Goal: Task Accomplishment & Management: Manage account settings

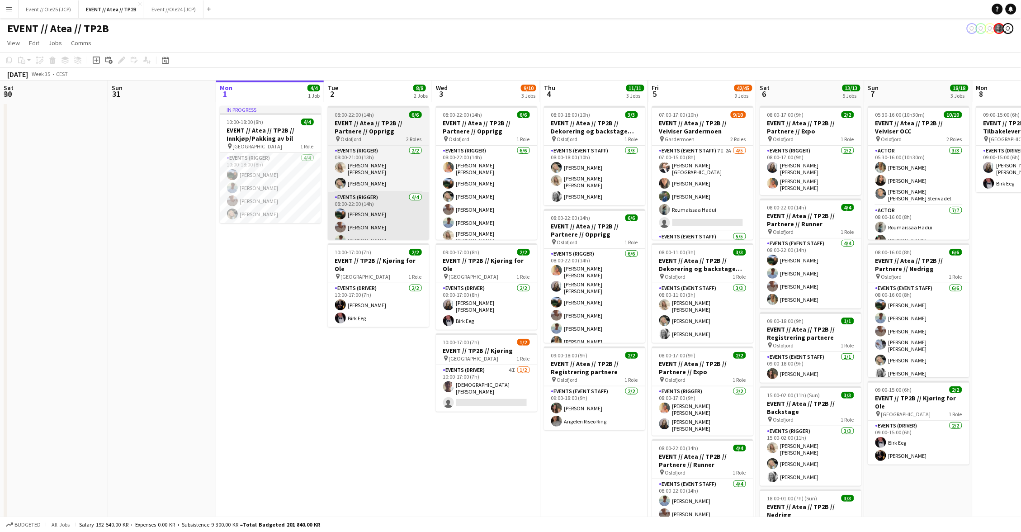
scroll to position [0, 203]
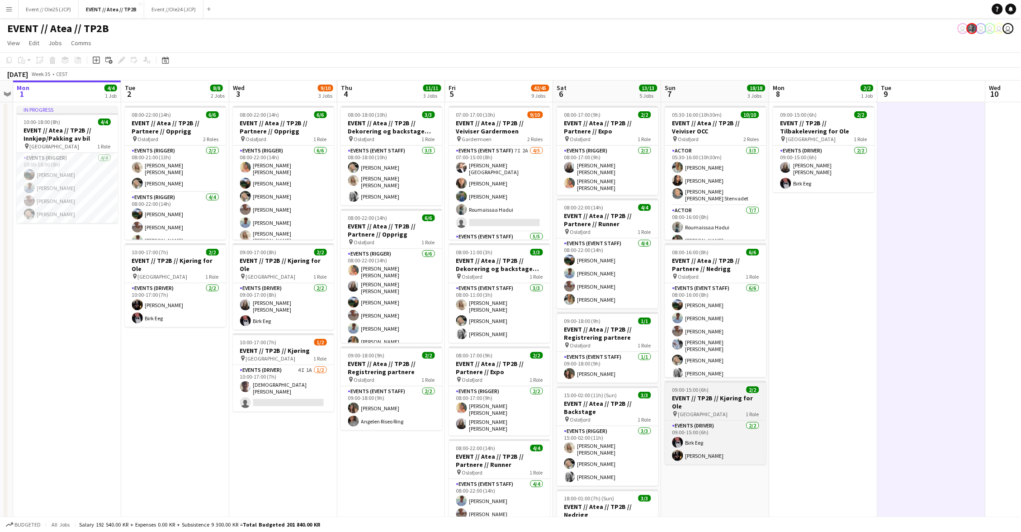
drag, startPoint x: 740, startPoint y: 375, endPoint x: 738, endPoint y: 384, distance: 8.5
click at [740, 376] on app-card-role "Events (Event Staff) [DATE] 08:00-16:00 (8h) [PERSON_NAME] [PERSON_NAME] [PERSO…" at bounding box center [715, 332] width 101 height 99
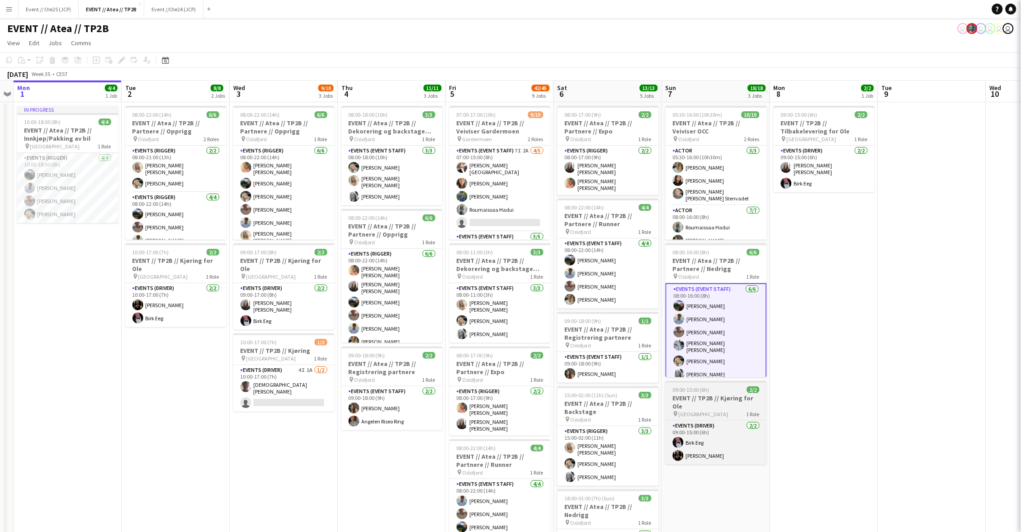
click at [738, 384] on app-job-card "09:00-15:00 (6h) 2/2 EVENT // TP2B // Kjøring for Ole pin Oslo 1 Role Events (D…" at bounding box center [716, 423] width 101 height 84
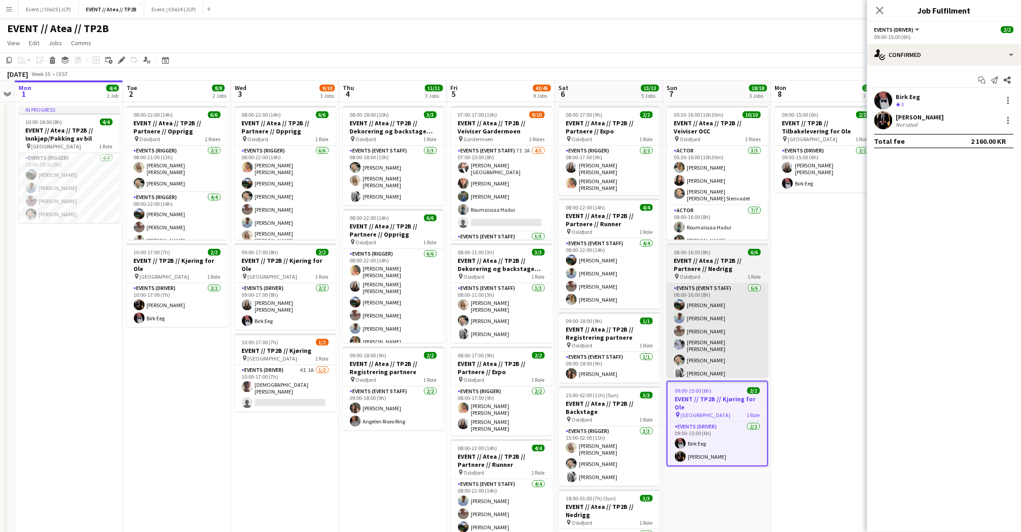
scroll to position [0, 0]
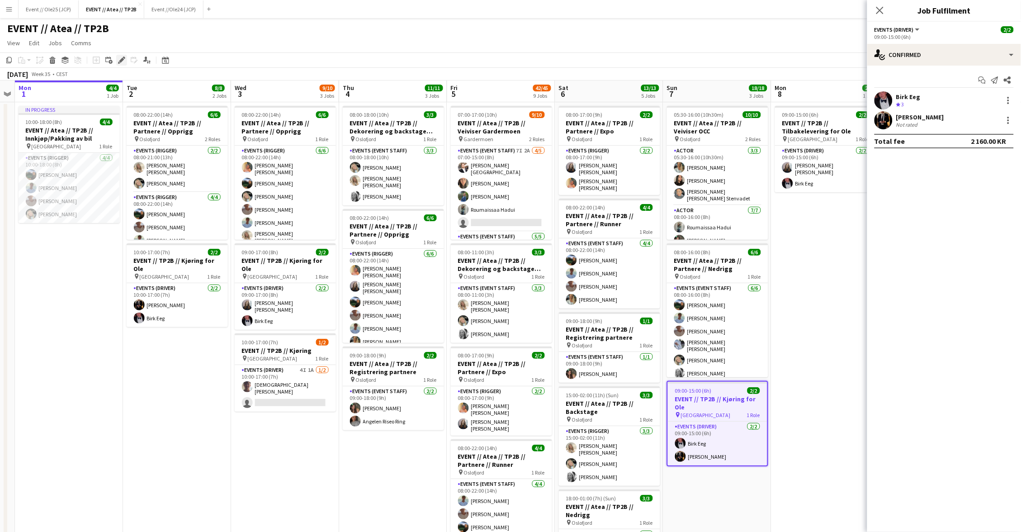
click at [119, 61] on icon at bounding box center [121, 60] width 5 height 5
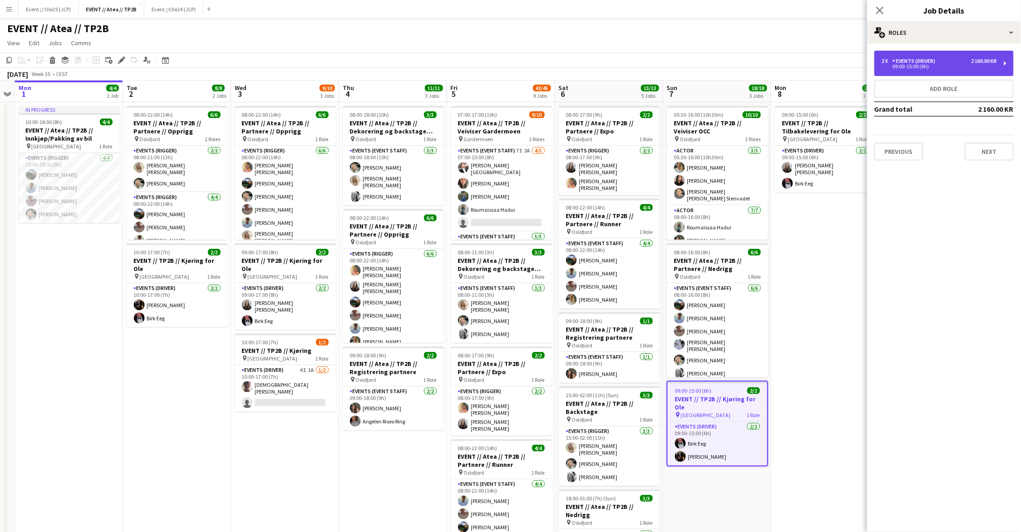
click at [905, 58] on div "Events (Driver)" at bounding box center [916, 61] width 47 height 6
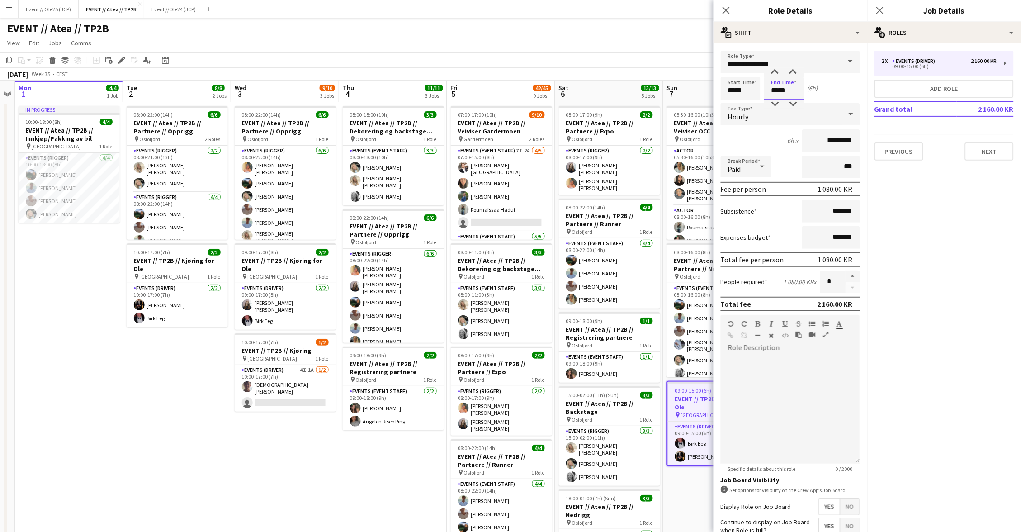
click at [773, 83] on input "*****" at bounding box center [784, 88] width 40 height 23
click at [777, 73] on div at bounding box center [775, 72] width 18 height 9
type input "*****"
click at [777, 73] on div at bounding box center [775, 72] width 18 height 9
click at [986, 62] on div "2 160.00 KR" at bounding box center [985, 61] width 26 height 6
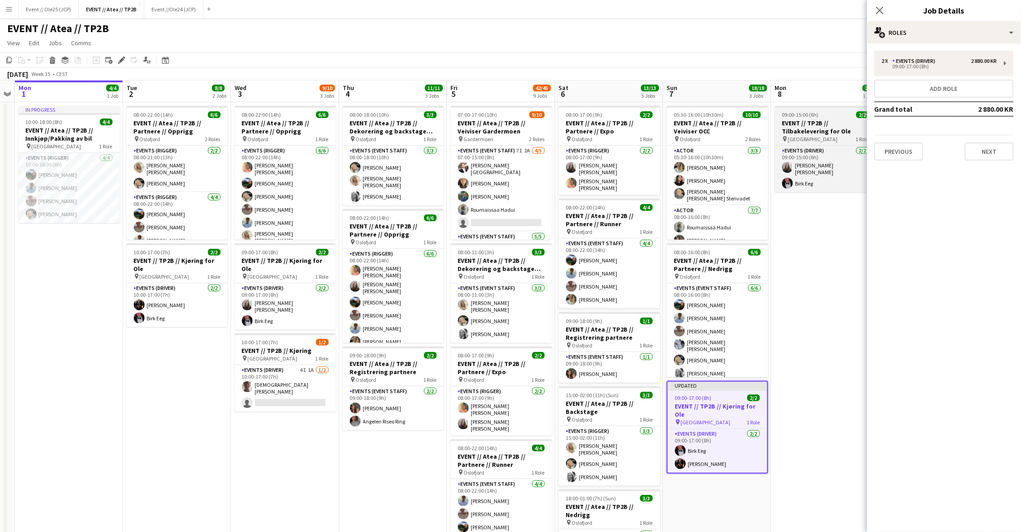
click at [812, 111] on span "09:00-15:00 (6h)" at bounding box center [801, 114] width 37 height 7
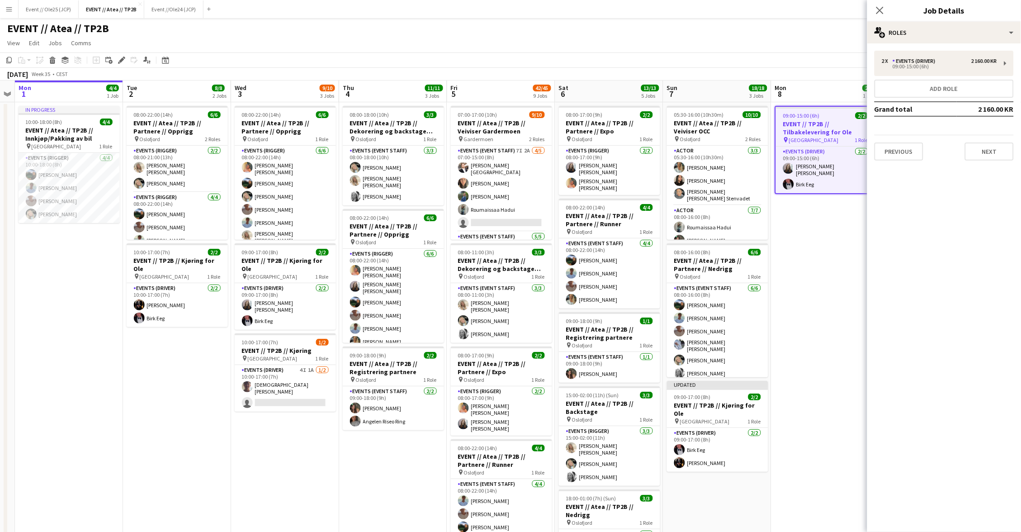
drag, startPoint x: 820, startPoint y: 58, endPoint x: 779, endPoint y: 84, distance: 48.2
click at [817, 59] on app-toolbar "Copy Paste Paste Command V Paste with crew Command Shift V Paste linked Job [GE…" at bounding box center [510, 59] width 1021 height 15
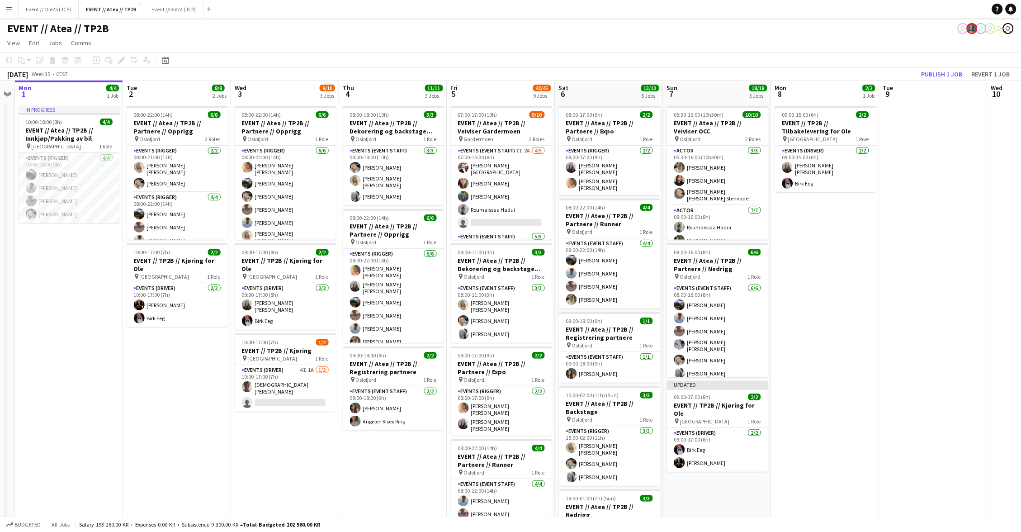
drag, startPoint x: 773, startPoint y: 92, endPoint x: 798, endPoint y: 45, distance: 53.6
click at [756, 35] on app-page-menu "View Day view expanded Day view collapsed Month view Date picker Jump to [DATE]…" at bounding box center [510, 43] width 1021 height 17
click at [949, 69] on button "Publish 1 job" at bounding box center [942, 74] width 48 height 12
